Goal: Task Accomplishment & Management: Use online tool/utility

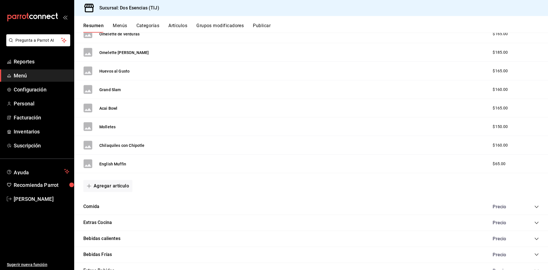
scroll to position [428, 0]
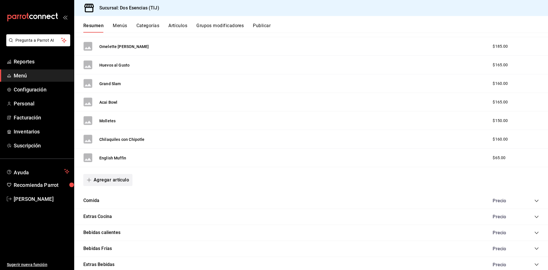
click at [118, 177] on button "Agregar artículo" at bounding box center [107, 180] width 49 height 12
click at [111, 207] on li "Artículo nuevo" at bounding box center [105, 209] width 45 height 14
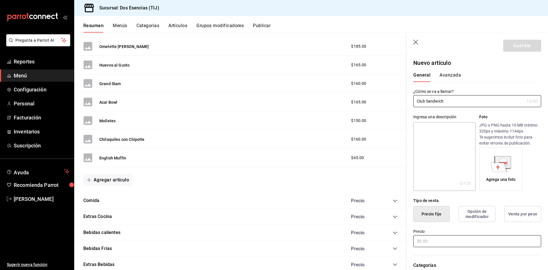
type input "Club Sandwich"
click at [448, 241] on input "text" at bounding box center [477, 241] width 128 height 12
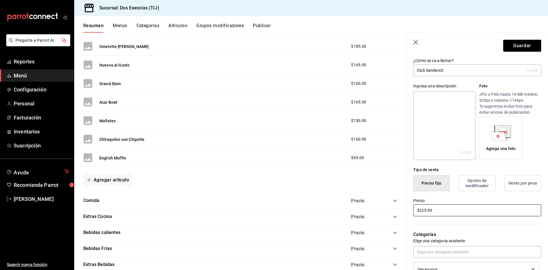
scroll to position [86, 0]
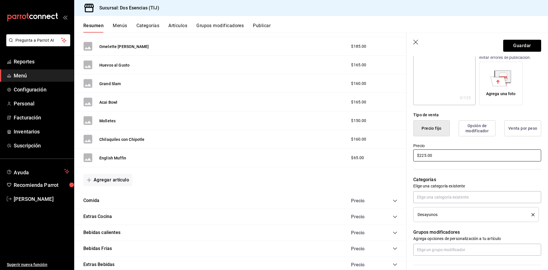
type input "$225.00"
click at [456, 212] on div "Desayunos" at bounding box center [470, 214] width 105 height 4
click at [459, 198] on input "text" at bounding box center [477, 197] width 128 height 12
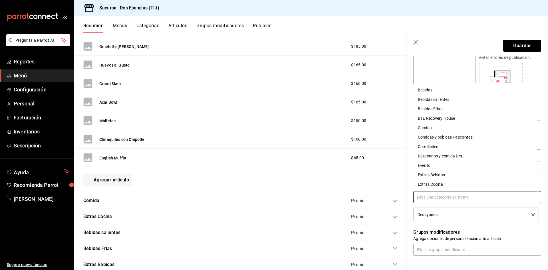
click at [457, 128] on li "Comida" at bounding box center [475, 127] width 124 height 9
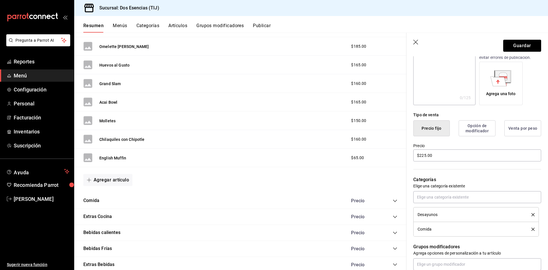
click at [531, 215] on icon "delete" at bounding box center [532, 214] width 3 height 3
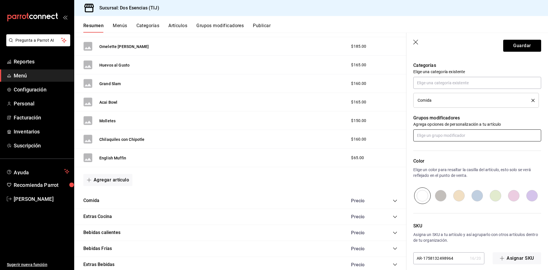
scroll to position [205, 0]
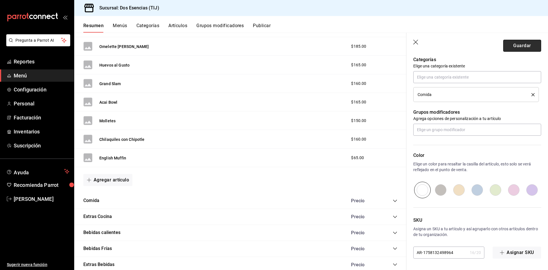
click at [519, 46] on button "Guardar" at bounding box center [522, 46] width 38 height 12
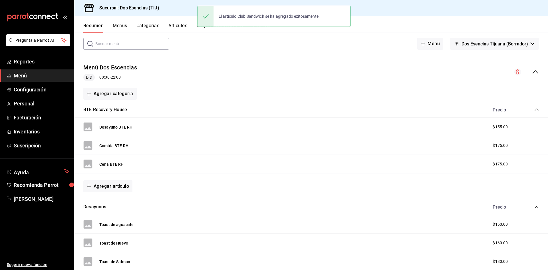
scroll to position [68, 0]
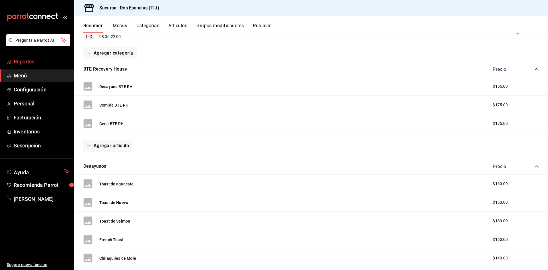
click at [31, 57] on link "Reportes" at bounding box center [37, 61] width 74 height 12
